Goal: Information Seeking & Learning: Find specific fact

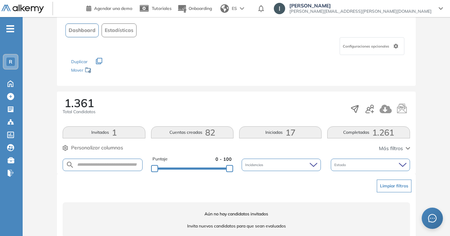
scroll to position [42, 0]
click at [89, 163] on input "text" at bounding box center [108, 164] width 68 height 5
type input "**********"
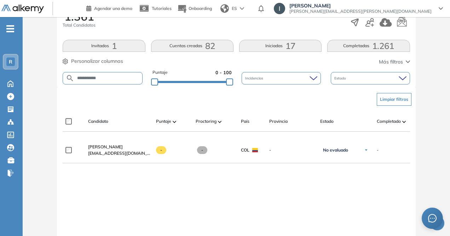
scroll to position [128, 0]
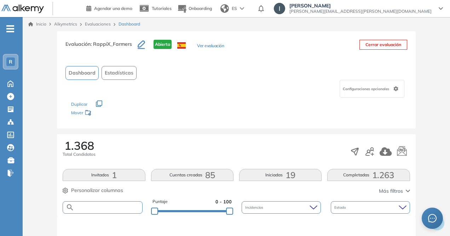
click at [86, 205] on input "text" at bounding box center [108, 206] width 68 height 5
type input "**********"
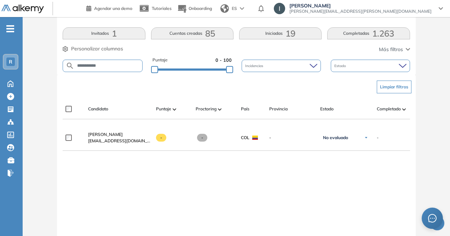
scroll to position [142, 0]
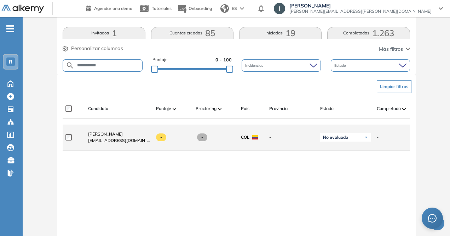
click at [144, 139] on span "[EMAIL_ADDRESS][DOMAIN_NAME]" at bounding box center [119, 140] width 62 height 6
click at [159, 140] on span at bounding box center [161, 137] width 10 height 8
click at [365, 138] on img at bounding box center [366, 137] width 4 height 4
click at [166, 145] on div "-" at bounding box center [171, 136] width 40 height 19
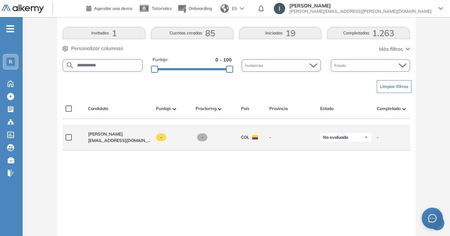
click at [194, 145] on div "-" at bounding box center [212, 136] width 45 height 19
drag, startPoint x: 95, startPoint y: 141, endPoint x: 105, endPoint y: 141, distance: 9.9
click at [95, 141] on span "[EMAIL_ADDRESS][DOMAIN_NAME]" at bounding box center [119, 140] width 62 height 6
click at [180, 141] on div "-" at bounding box center [173, 137] width 34 height 8
click at [158, 136] on span at bounding box center [161, 137] width 10 height 8
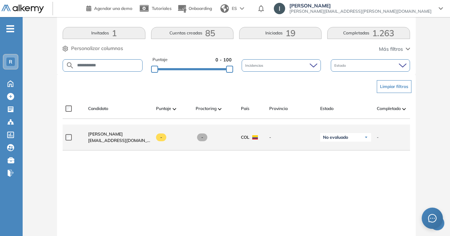
click at [218, 139] on div "-" at bounding box center [216, 137] width 40 height 8
click at [261, 139] on div "COL" at bounding box center [252, 137] width 23 height 6
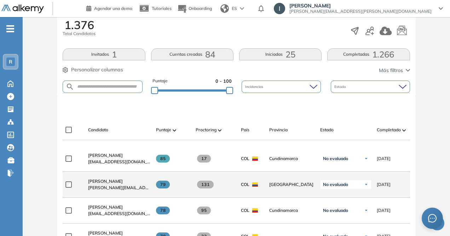
scroll to position [136, 0]
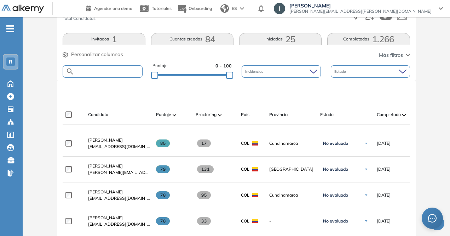
click at [94, 72] on input "text" at bounding box center [108, 71] width 68 height 5
type input "**********"
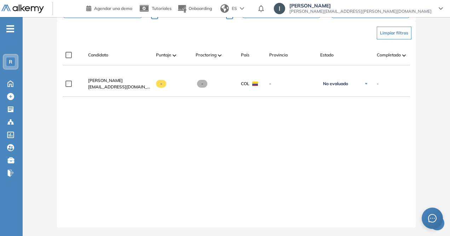
scroll to position [200, 0]
